Goal: Check status: Check status

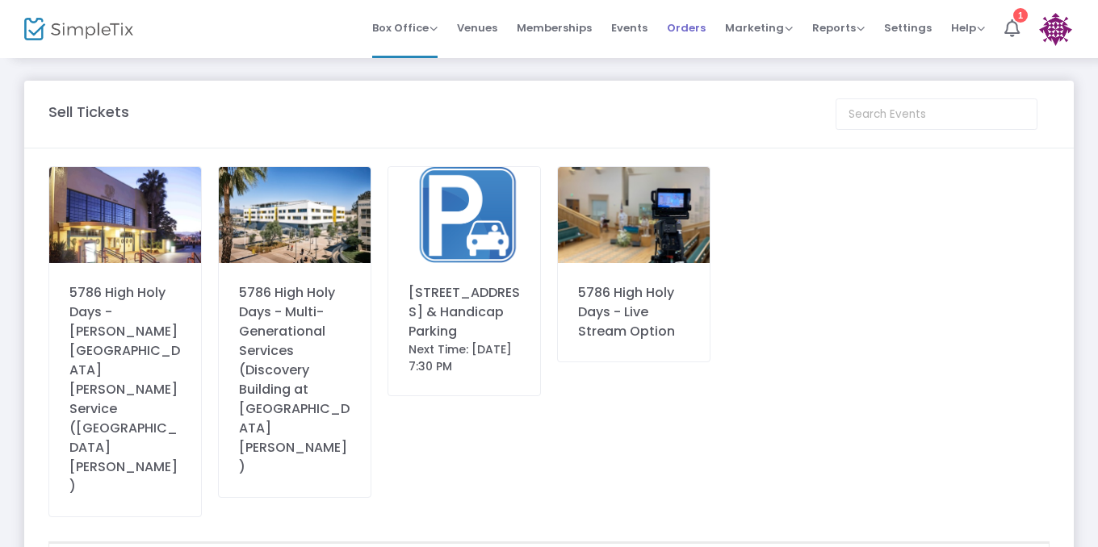
click at [702, 19] on span "Orders" at bounding box center [686, 27] width 39 height 41
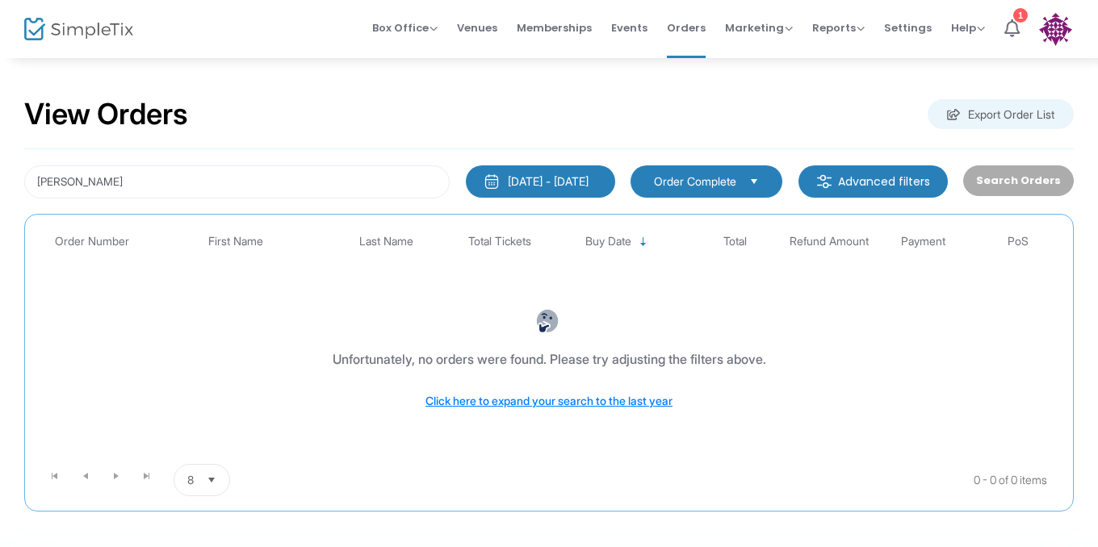
click at [286, 200] on div "[PERSON_NAME] [DATE] - [DATE] Last 30 Days [DATE] [DATE] This week This Month L…" at bounding box center [548, 330] width 1049 height 362
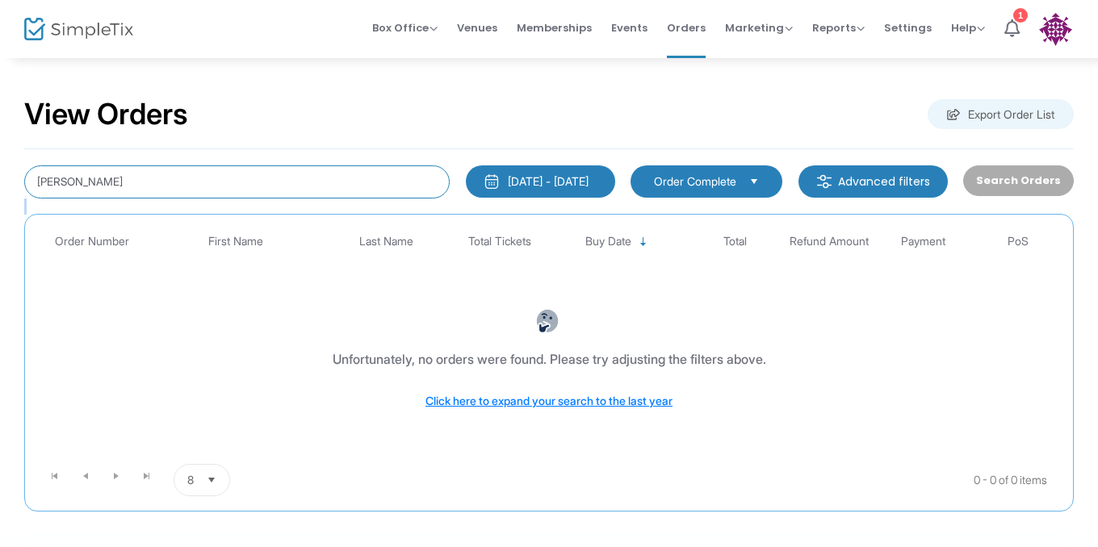
click at [286, 192] on input "[PERSON_NAME]" at bounding box center [236, 181] width 425 height 33
type input "schurgin"
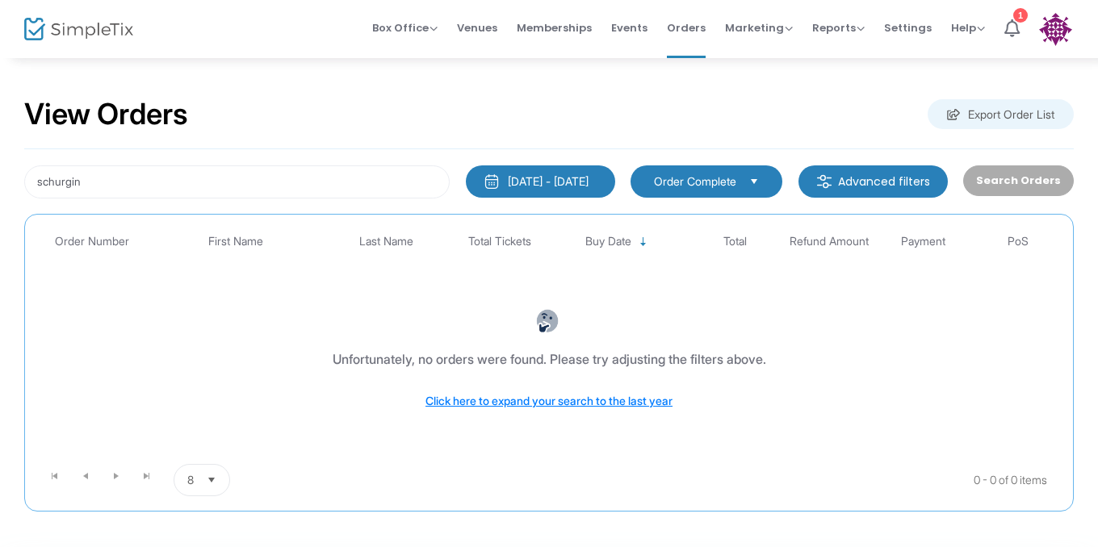
click at [557, 174] on div "[DATE] - [DATE]" at bounding box center [548, 182] width 81 height 16
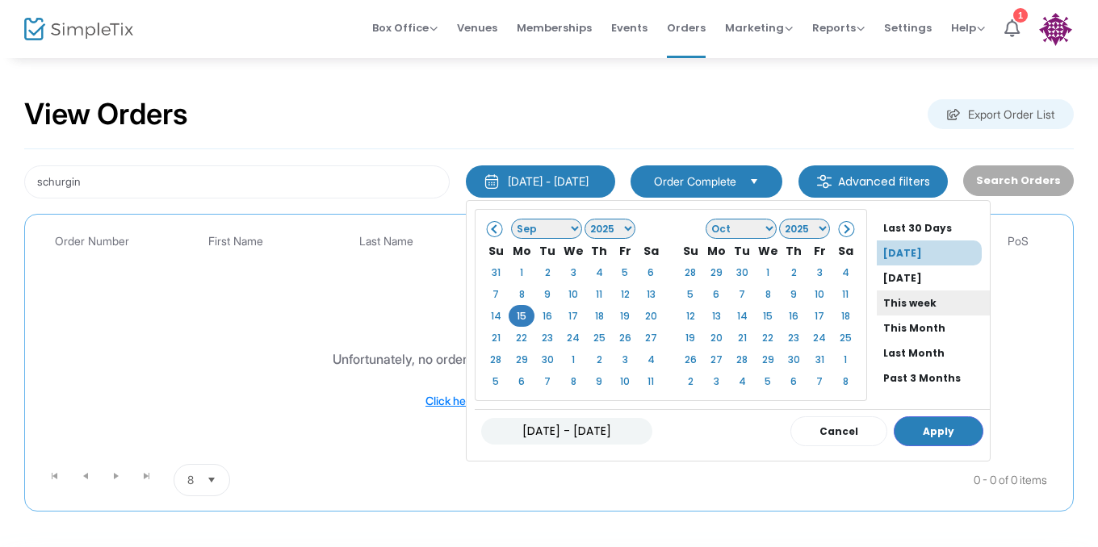
click at [890, 305] on li "This week" at bounding box center [933, 303] width 113 height 25
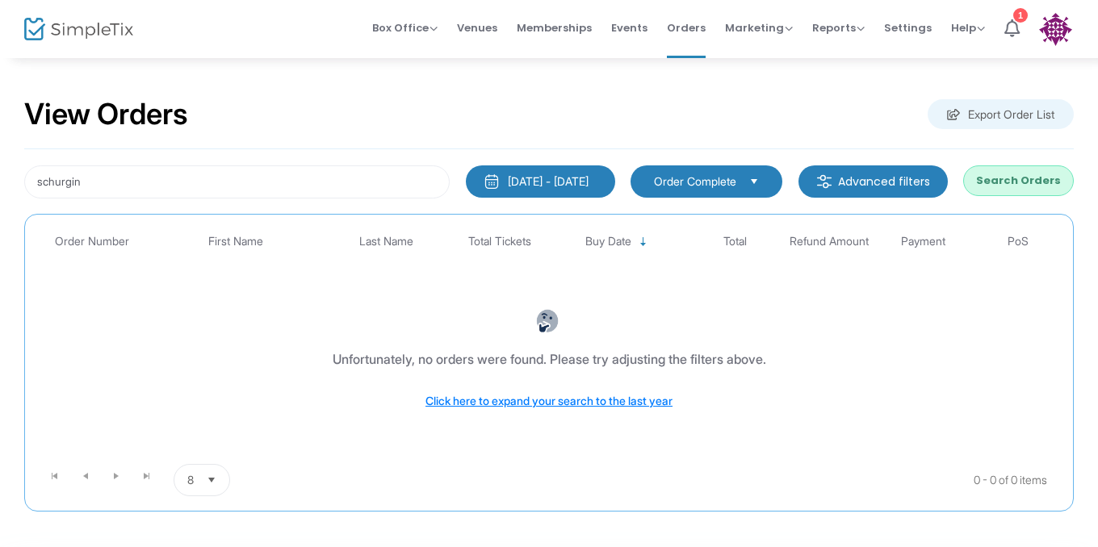
click at [522, 182] on div "[DATE] - [DATE]" at bounding box center [548, 182] width 81 height 16
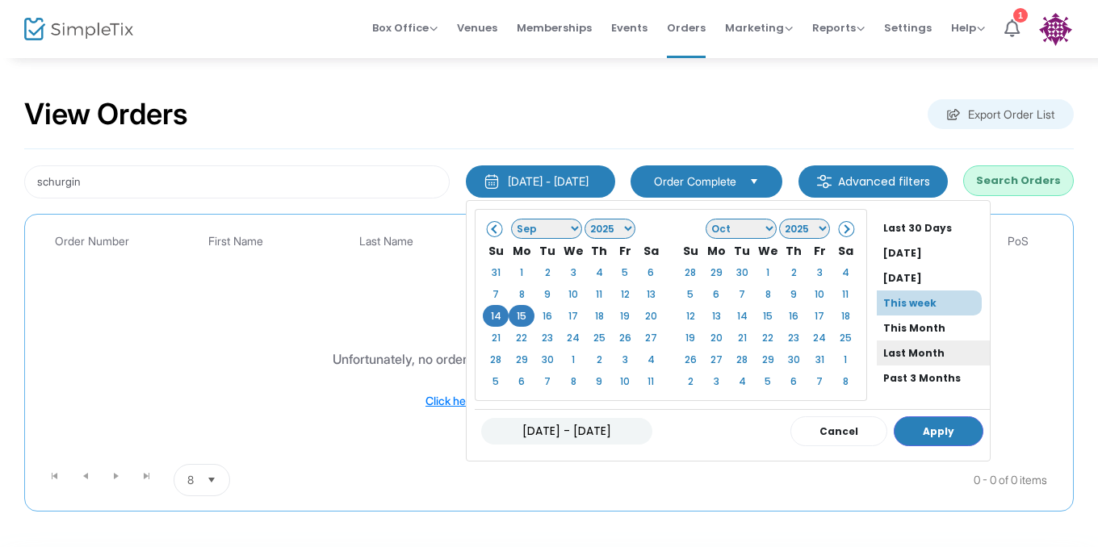
click at [880, 363] on li "Last Month" at bounding box center [933, 353] width 113 height 25
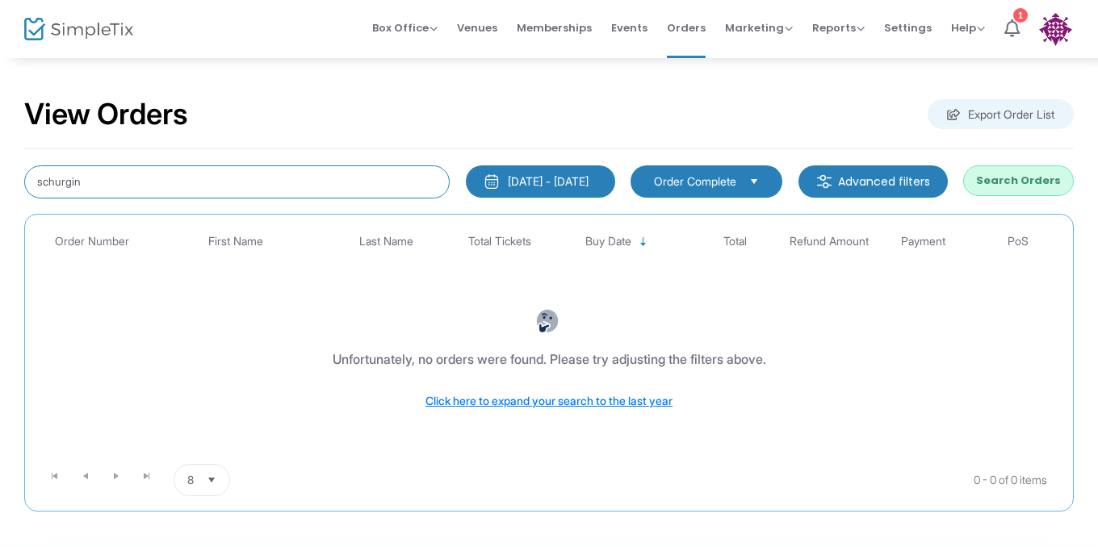
click at [359, 190] on input "schurgin" at bounding box center [236, 181] width 425 height 33
